Goal: Obtain resource: Obtain resource

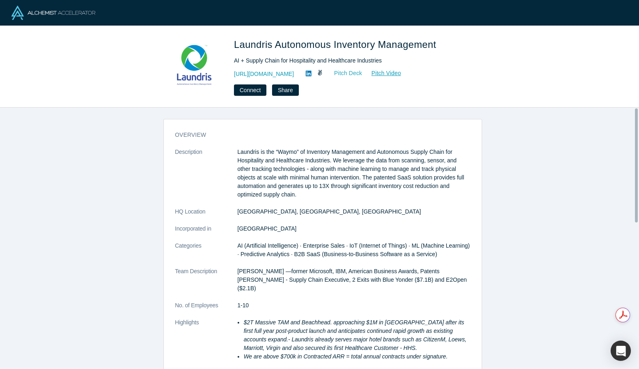
click at [352, 74] on link "Pitch Deck" at bounding box center [343, 73] width 37 height 9
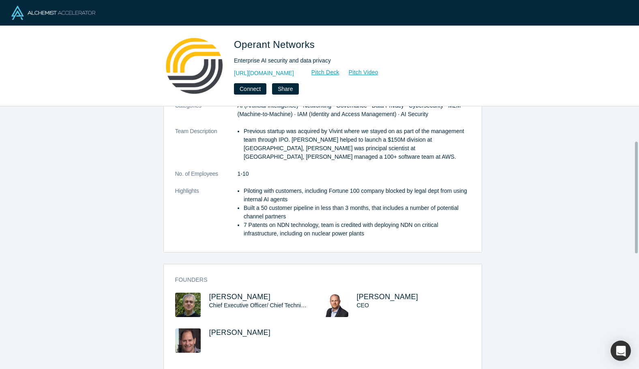
scroll to position [81, 0]
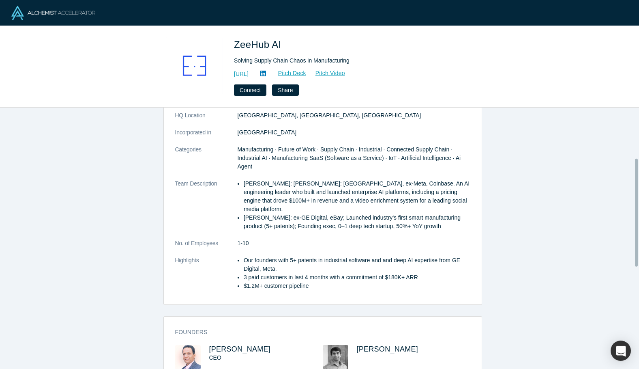
scroll to position [162, 0]
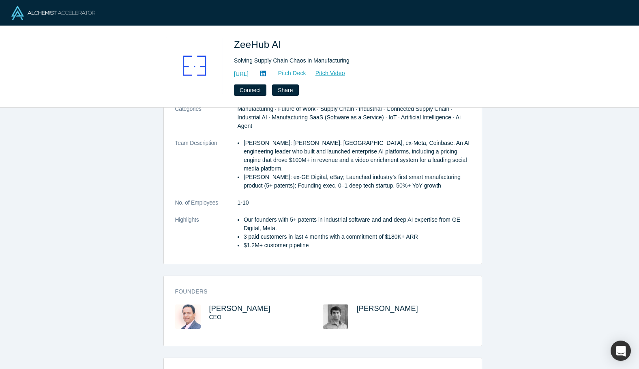
click at [307, 75] on link "Pitch Deck" at bounding box center [287, 73] width 37 height 9
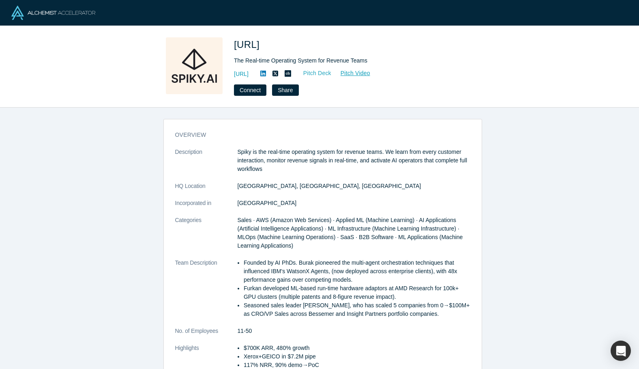
click at [332, 71] on link "Pitch Deck" at bounding box center [312, 73] width 37 height 9
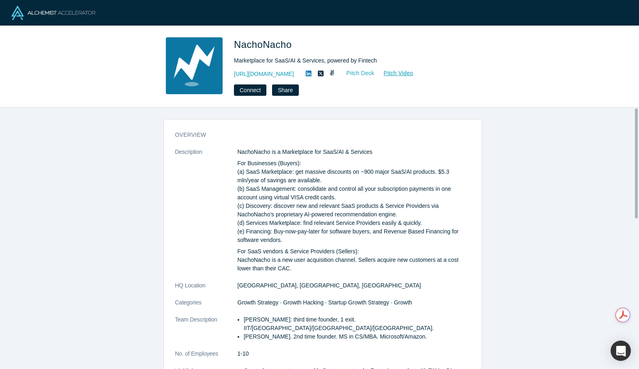
click at [365, 74] on link "Pitch Deck" at bounding box center [355, 73] width 37 height 9
click at [294, 77] on link "[URL][DOMAIN_NAME]" at bounding box center [264, 74] width 60 height 9
